Goal: Information Seeking & Learning: Learn about a topic

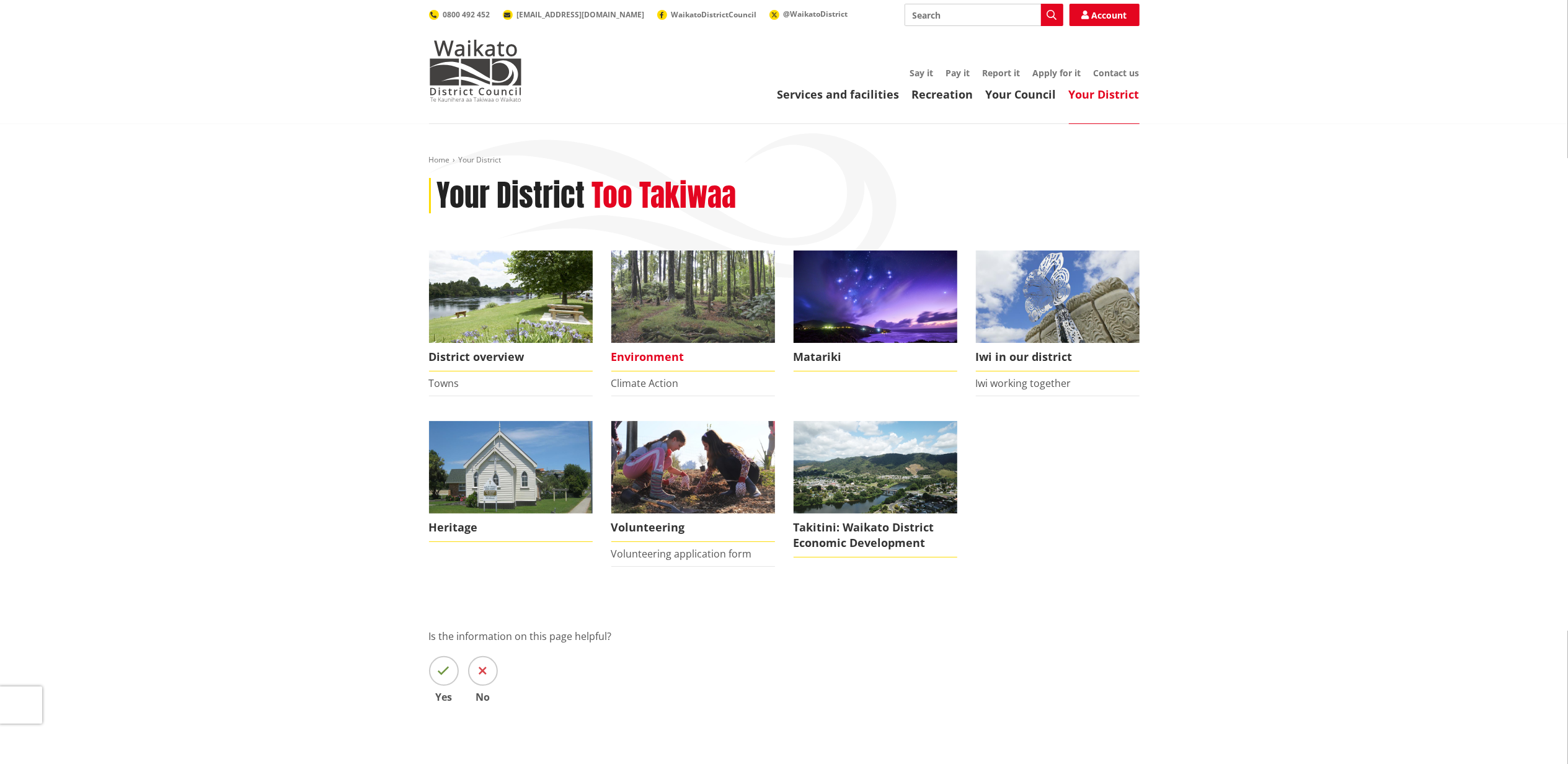
click at [666, 300] on img at bounding box center [694, 297] width 164 height 93
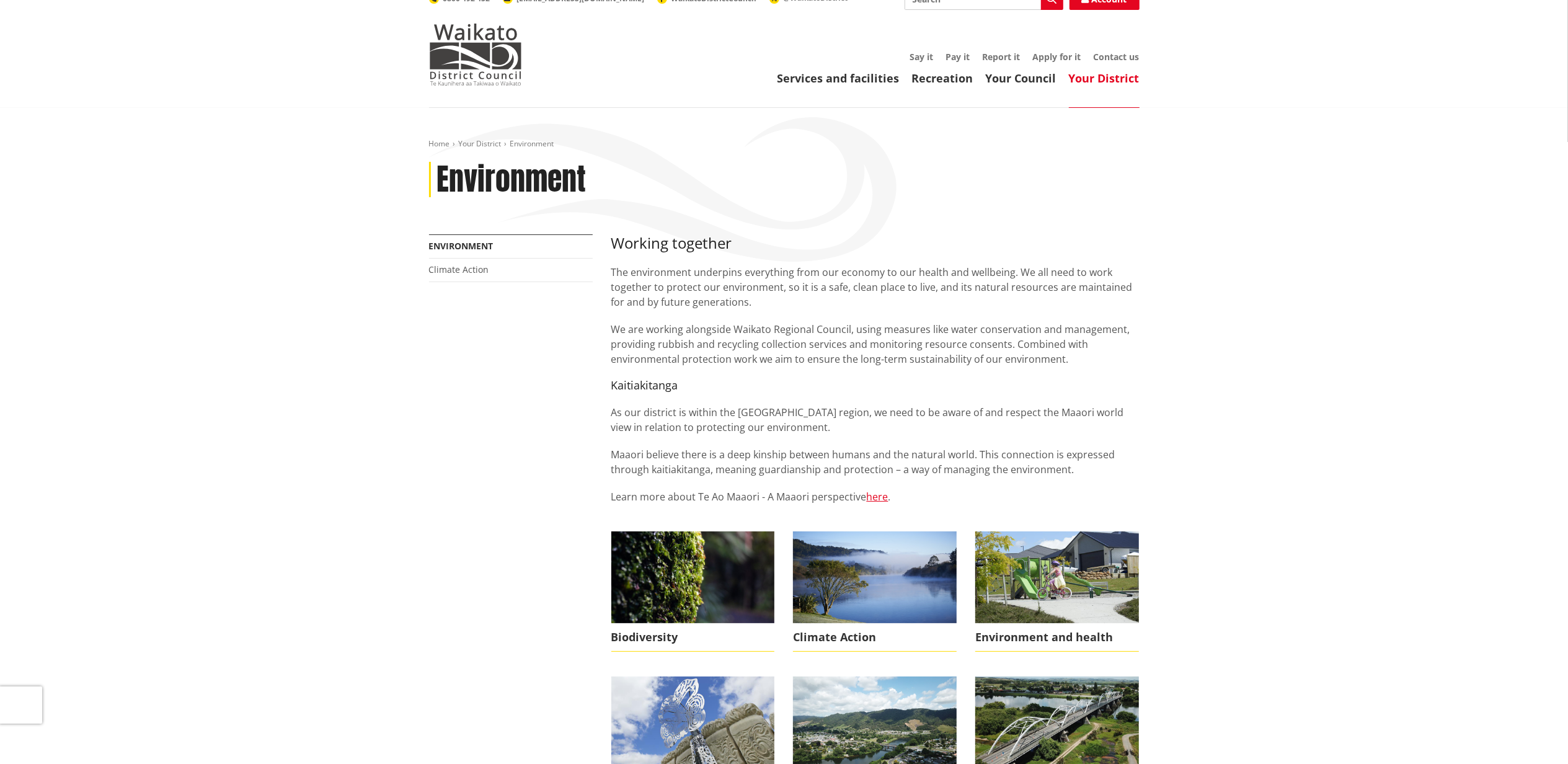
scroll to position [18, 0]
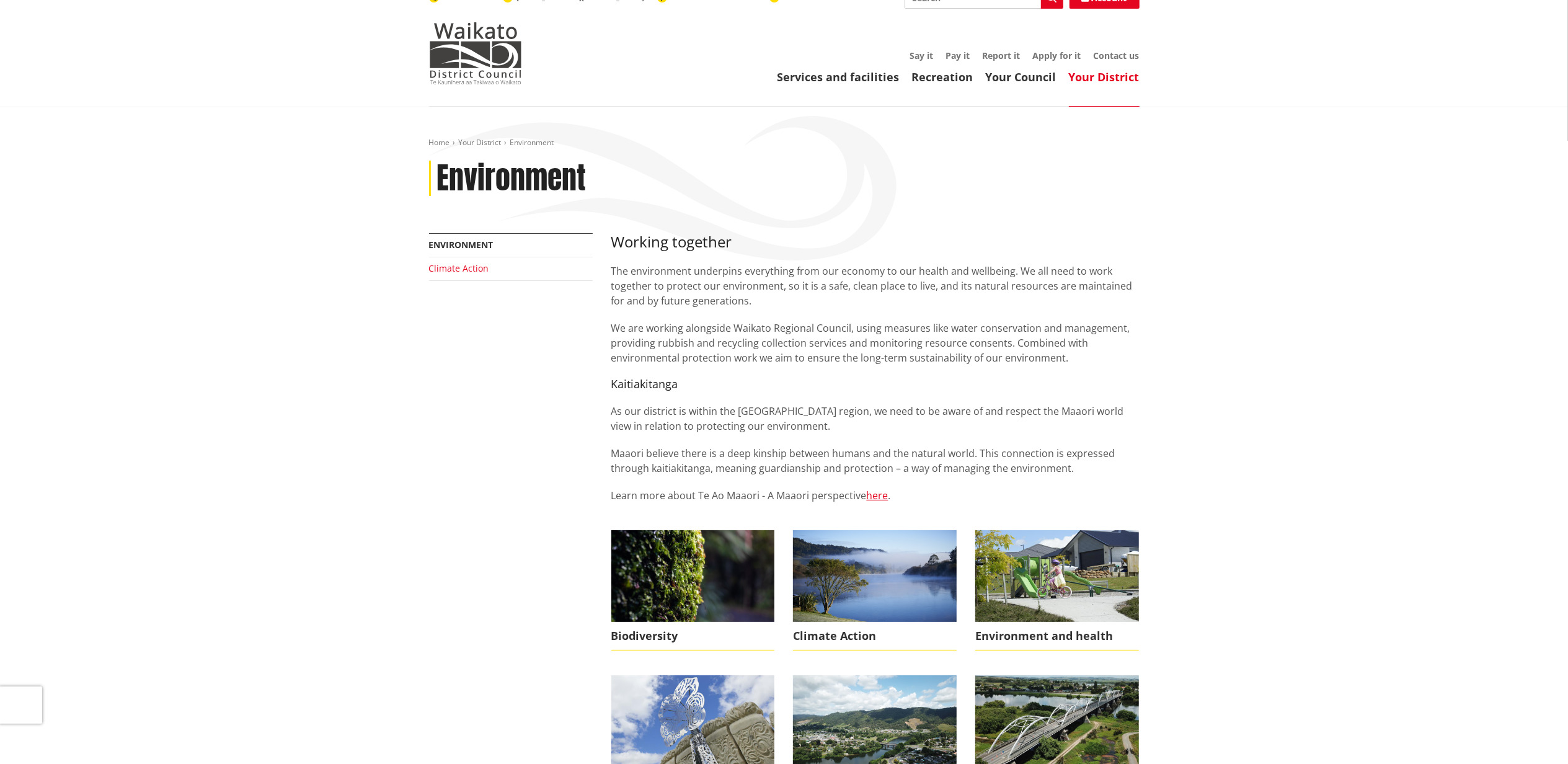
click at [459, 273] on link "Climate Action" at bounding box center [459, 268] width 60 height 12
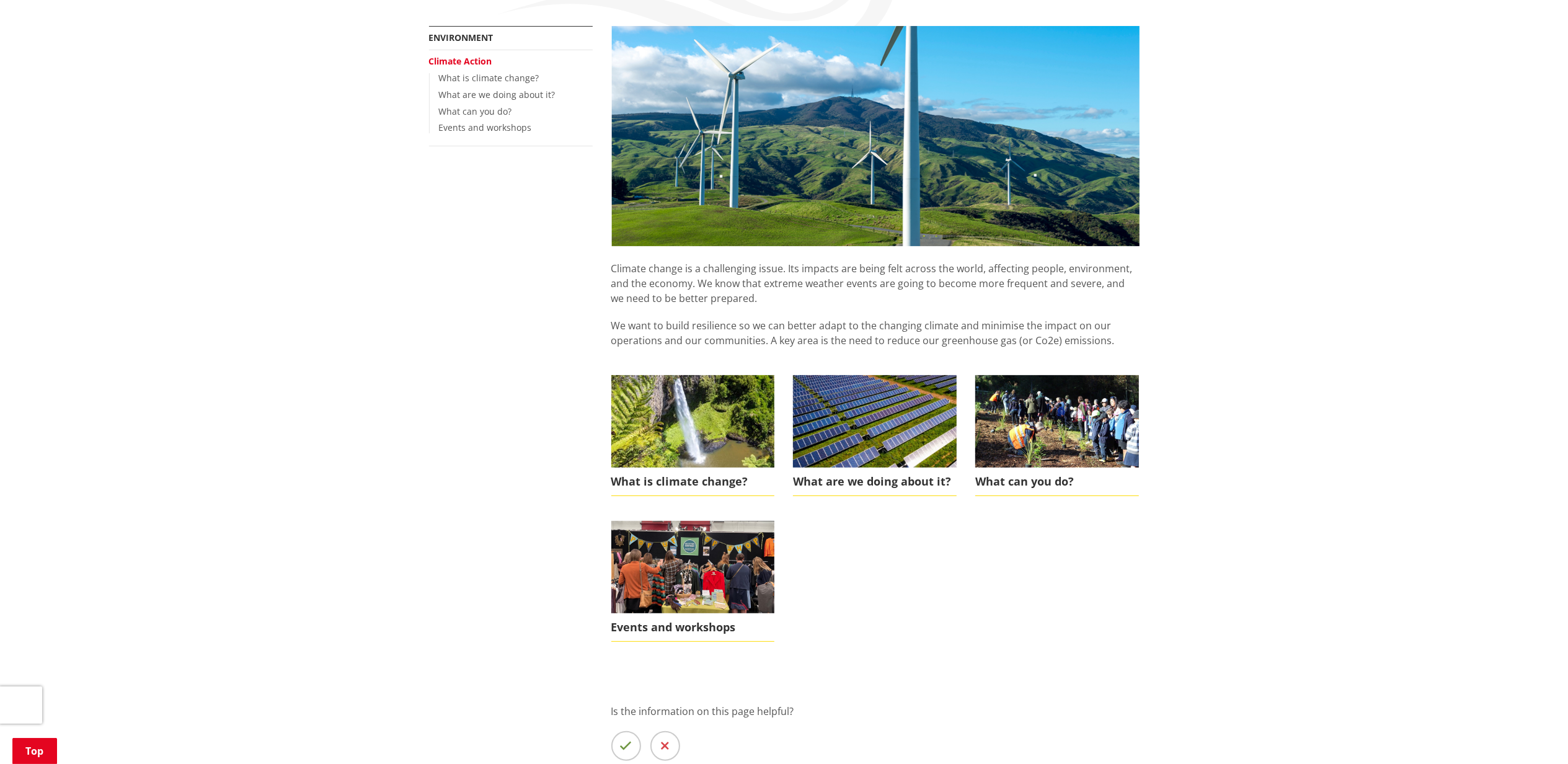
scroll to position [226, 0]
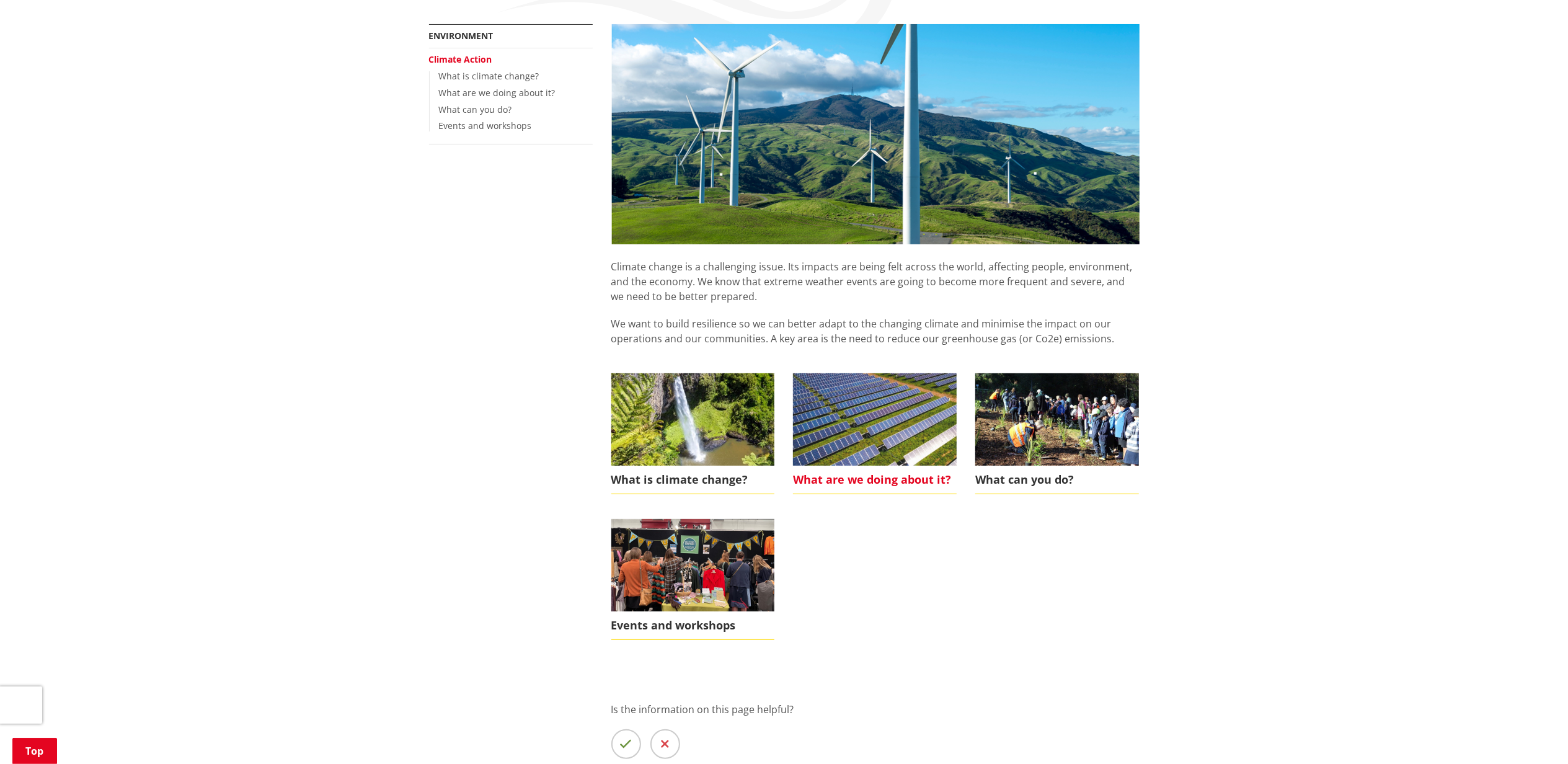
click at [908, 464] on img at bounding box center [875, 419] width 164 height 92
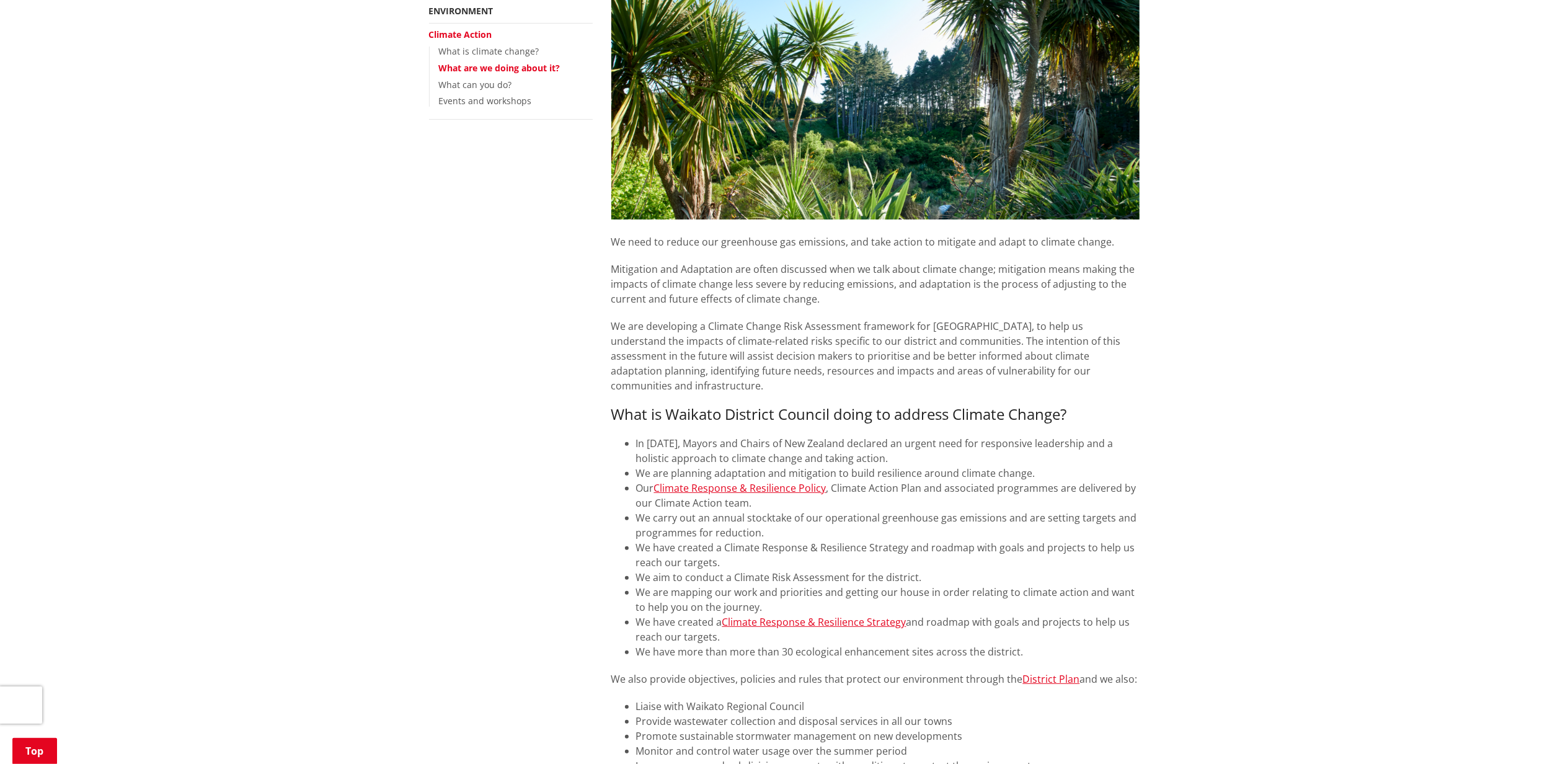
scroll to position [254, 0]
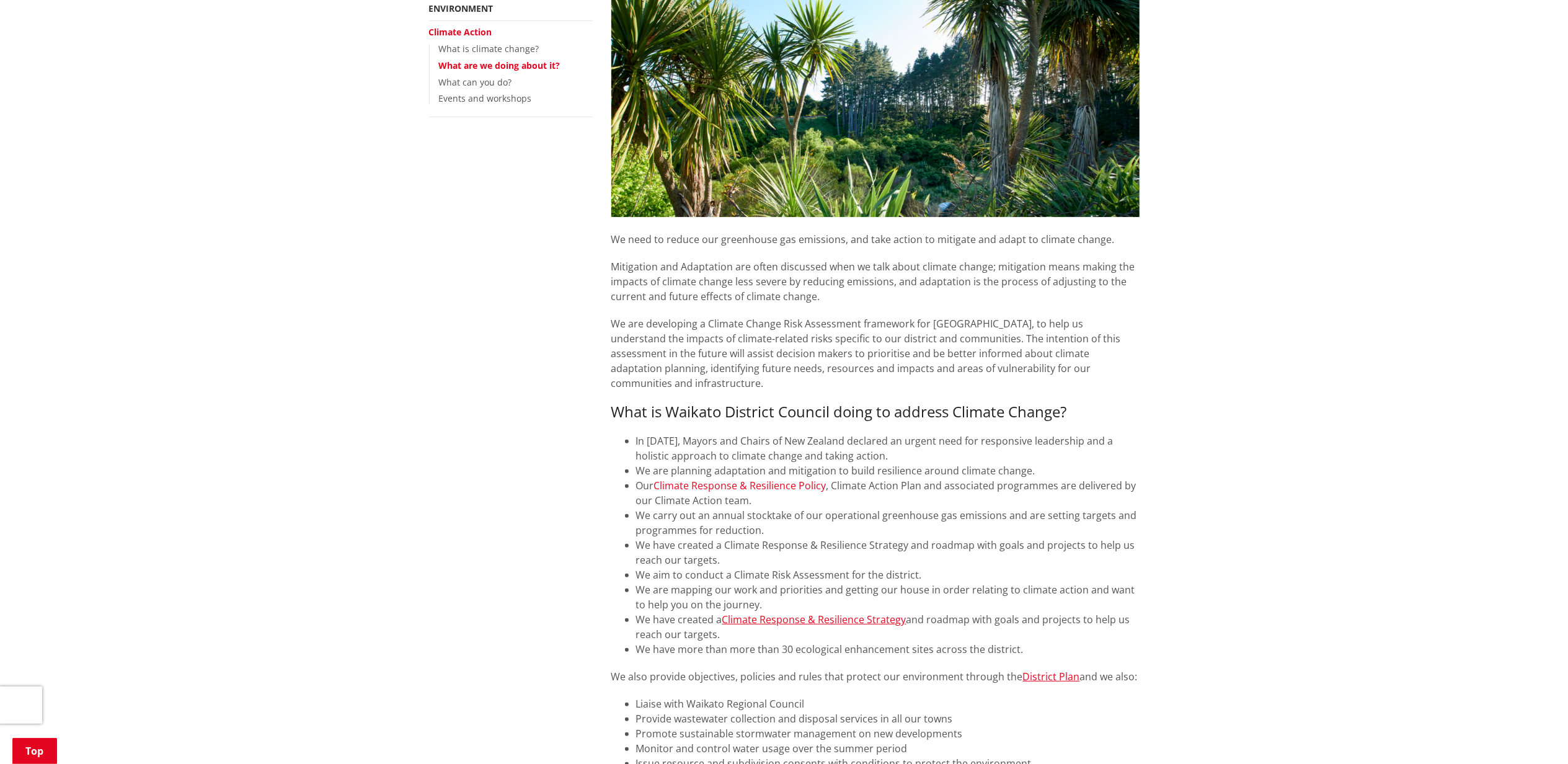
click at [769, 479] on link "Climate Response & Resilience Policy" at bounding box center [740, 486] width 173 height 14
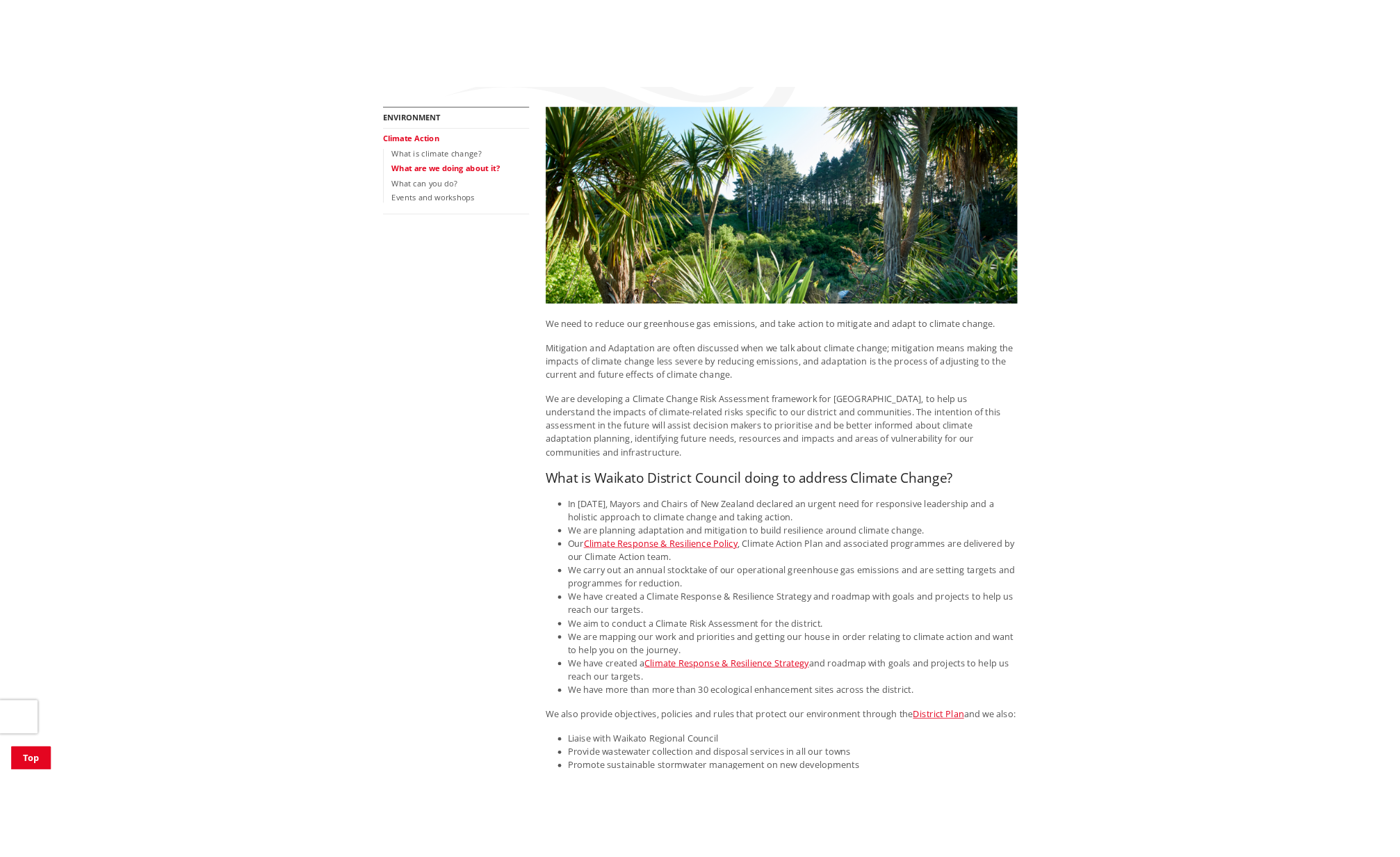
scroll to position [254, 0]
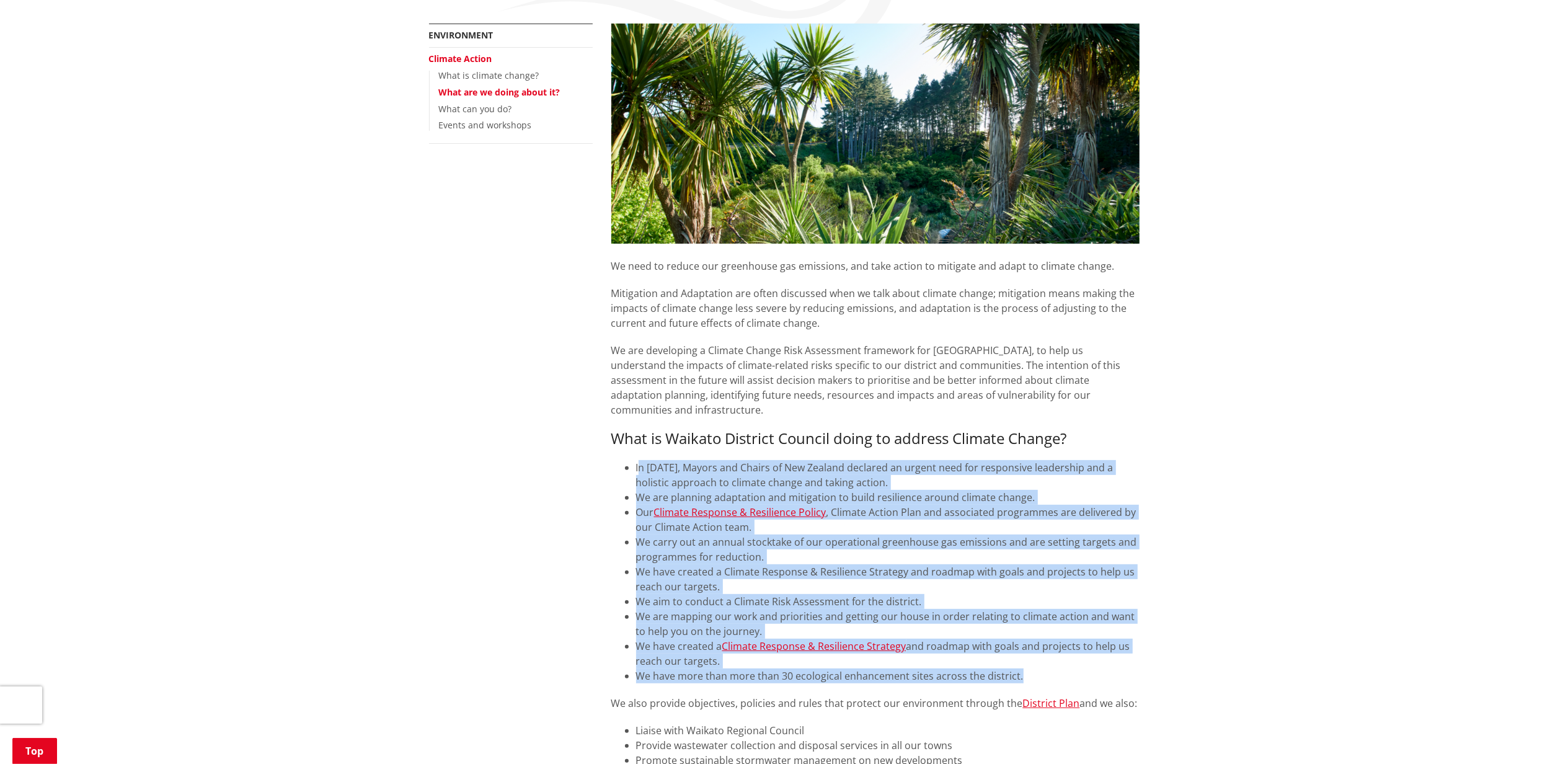
drag, startPoint x: 638, startPoint y: 452, endPoint x: 1042, endPoint y: 663, distance: 455.8
click at [1042, 663] on ul "In [DATE], Mayors and Chairs of New Zealand declared an urgent need for respons…" at bounding box center [876, 571] width 529 height 223
copy ul "l 0300, Ipsumd sit Ametco ad Eli Seddoei temporin ut labore etdo mag aliquaenim…"
click at [832, 490] on li "We are planning adaptation and mitigation to build resilience around climate ch…" at bounding box center [888, 498] width 503 height 15
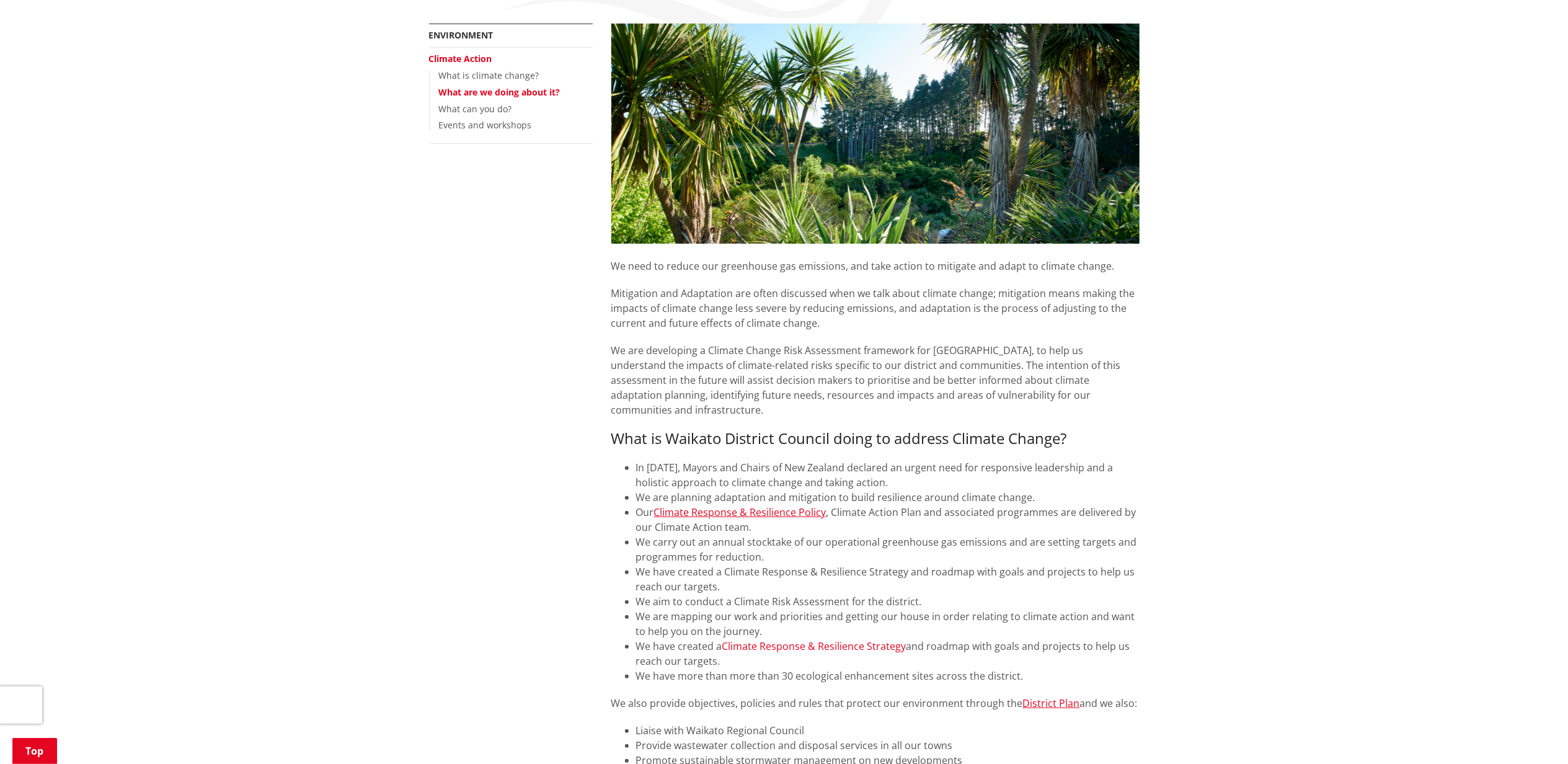
click at [847, 639] on link "Climate Response & Resilience Strategy" at bounding box center [815, 646] width 184 height 14
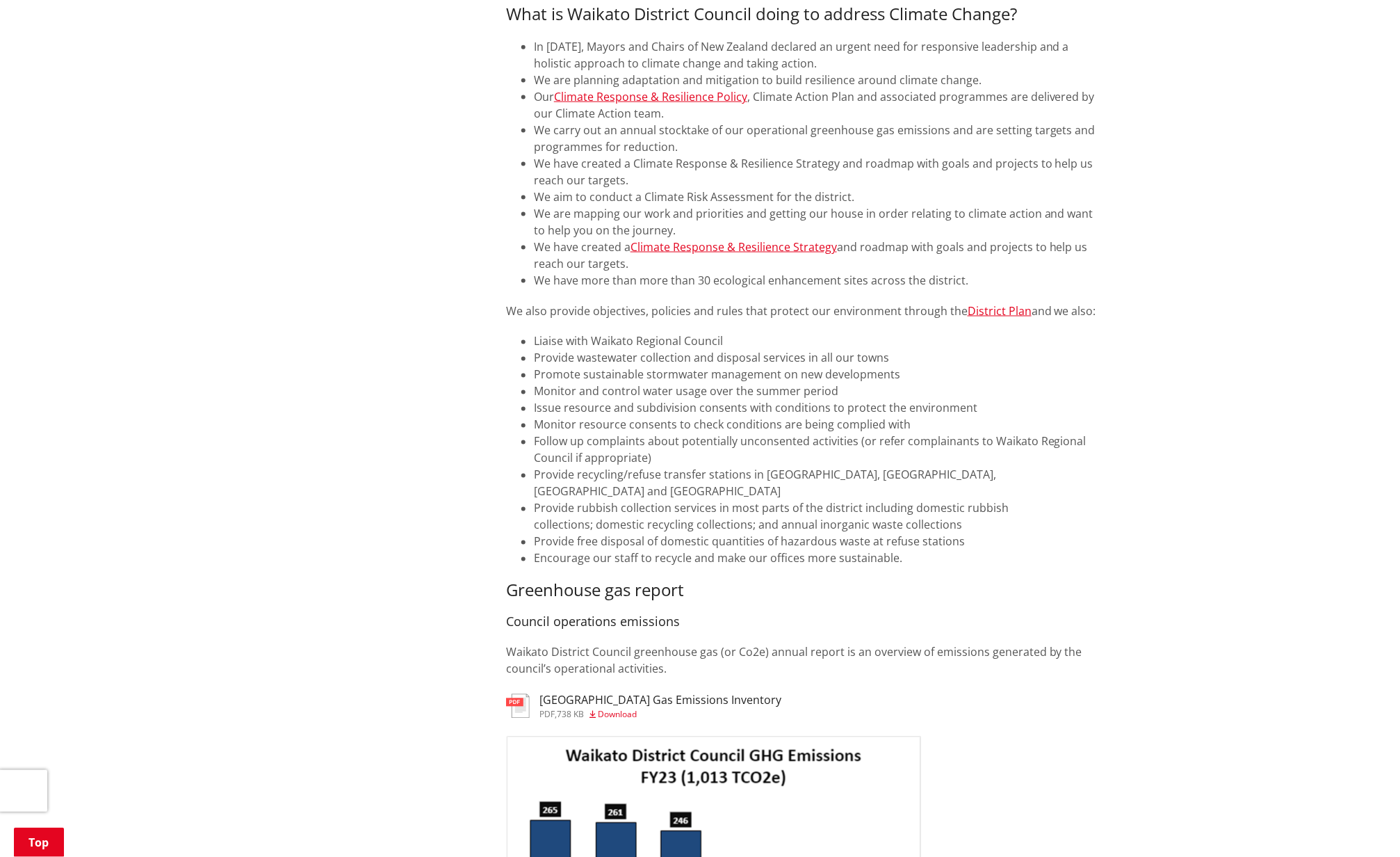
scroll to position [735, 0]
click at [660, 691] on h3 "[GEOGRAPHIC_DATA] Gas Emissions Inventory" at bounding box center [660, 697] width 242 height 13
